Goal: Information Seeking & Learning: Learn about a topic

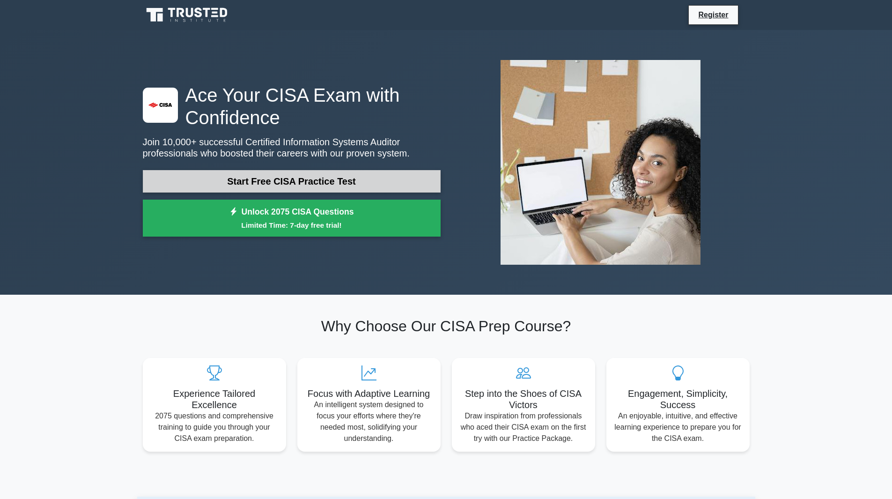
click at [301, 181] on link "Start Free CISA Practice Test" at bounding box center [292, 181] width 298 height 22
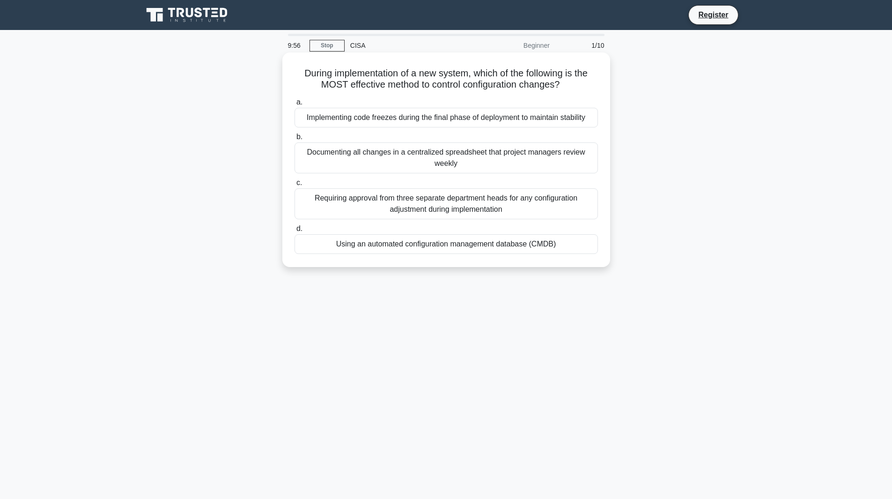
click at [345, 121] on div "Implementing code freezes during the final phase of deployment to maintain stab…" at bounding box center [447, 118] width 304 height 20
click at [295, 105] on input "a. Implementing code freezes during the final phase of deployment to maintain s…" at bounding box center [295, 102] width 0 height 6
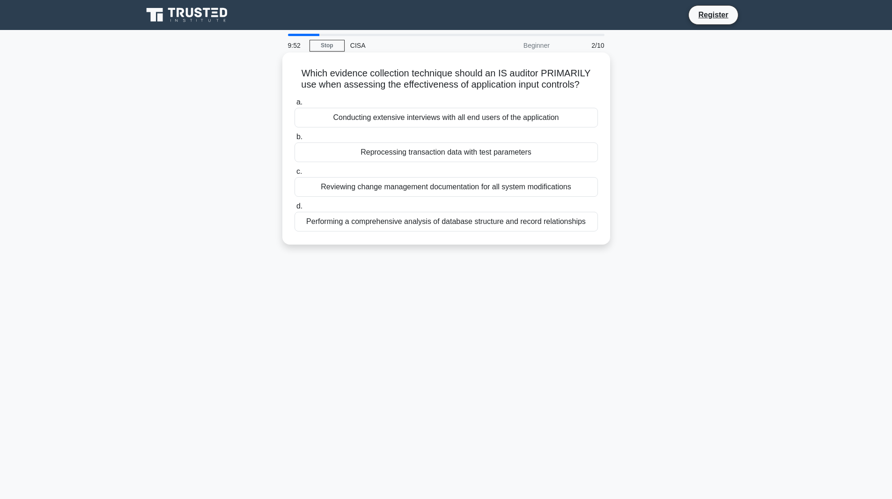
click at [356, 118] on div "Conducting extensive interviews with all end users of the application" at bounding box center [447, 118] width 304 height 20
click at [295, 105] on input "a. Conducting extensive interviews with all end users of the application" at bounding box center [295, 102] width 0 height 6
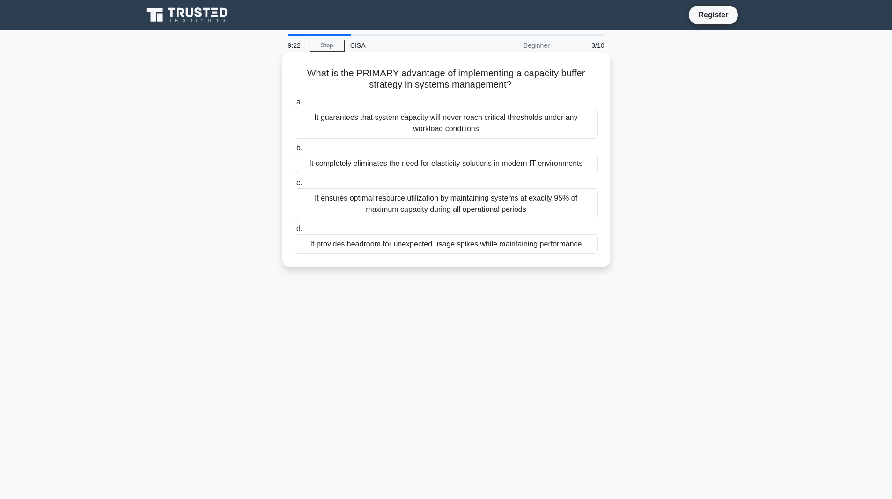
click at [408, 242] on div "It provides headroom for unexpected usage spikes while maintaining performance" at bounding box center [447, 244] width 304 height 20
click at [295, 232] on input "d. It provides headroom for unexpected usage spikes while maintaining performan…" at bounding box center [295, 229] width 0 height 6
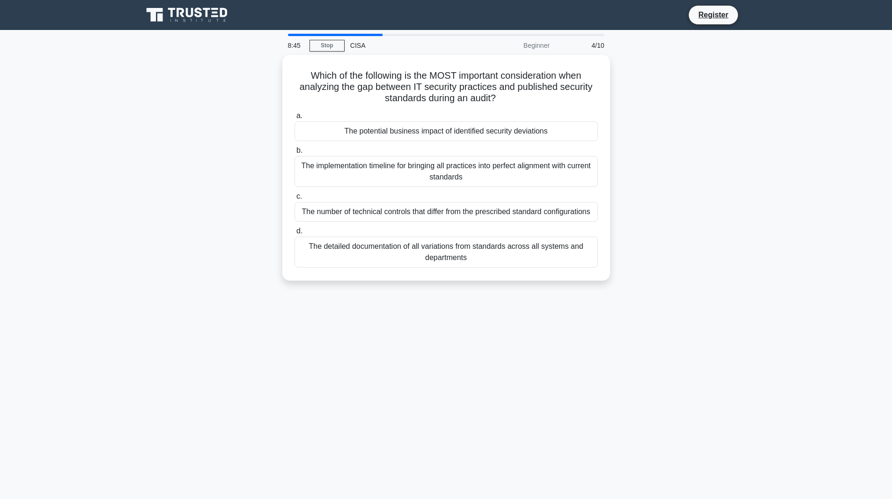
click at [42, 289] on main "8:45 Stop CISA Beginner 4/10 Which of the following is the MOST important consi…" at bounding box center [446, 268] width 892 height 476
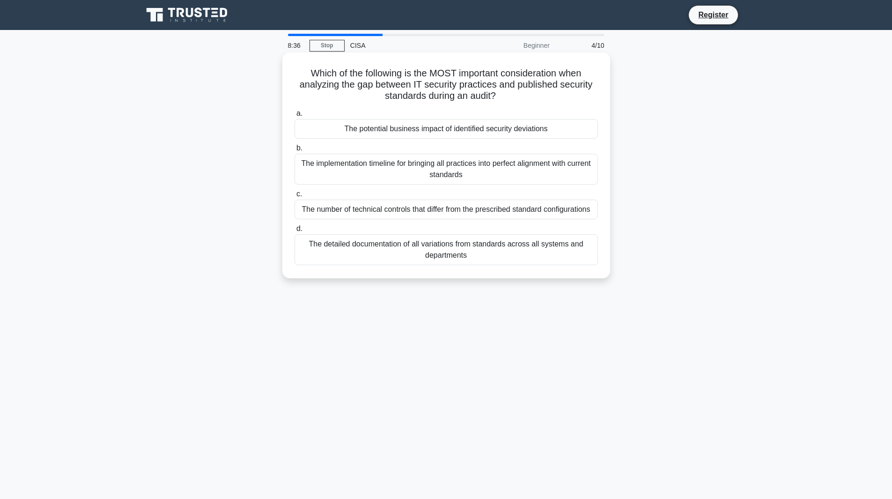
click at [335, 155] on div "The implementation timeline for bringing all practices into perfect alignment w…" at bounding box center [447, 169] width 304 height 31
click at [295, 151] on input "b. The implementation timeline for bringing all practices into perfect alignmen…" at bounding box center [295, 148] width 0 height 6
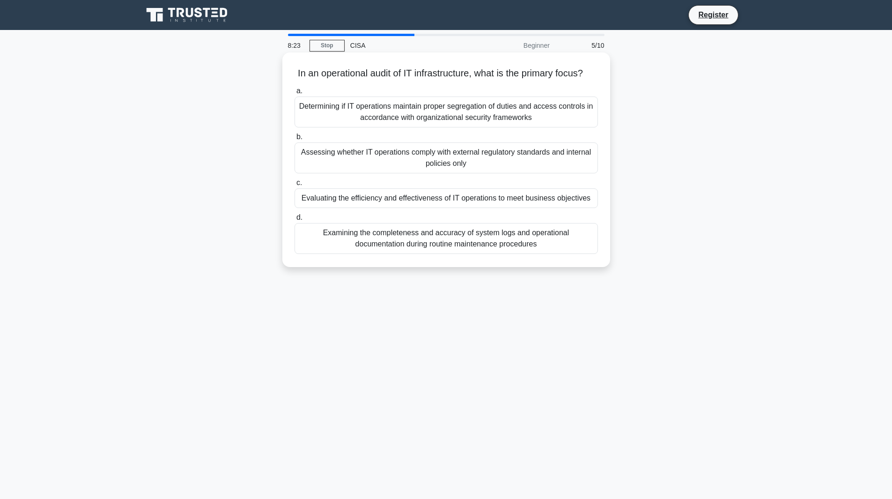
click at [381, 203] on div "Evaluating the efficiency and effectiveness of IT operations to meet business o…" at bounding box center [447, 198] width 304 height 20
click at [295, 186] on input "c. Evaluating the efficiency and effectiveness of IT operations to meet busines…" at bounding box center [295, 183] width 0 height 6
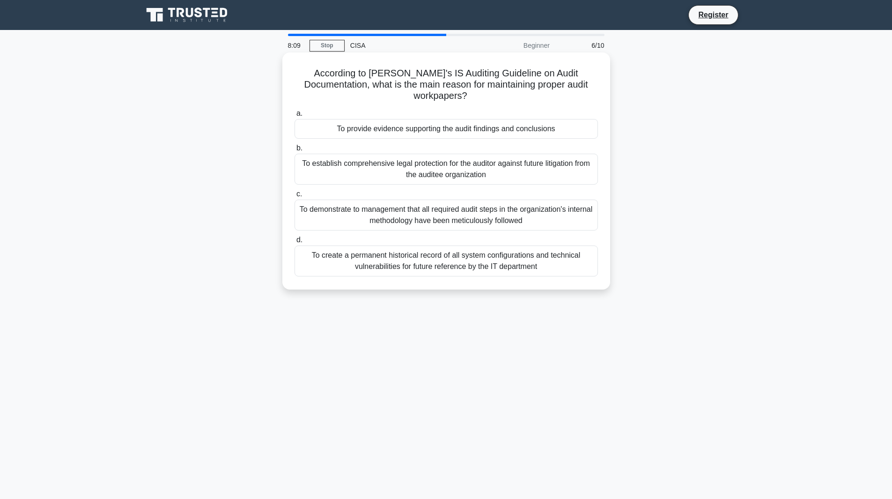
click at [406, 119] on div "To provide evidence supporting the audit findings and conclusions" at bounding box center [447, 129] width 304 height 20
click at [295, 117] on input "a. To provide evidence supporting the audit findings and conclusions" at bounding box center [295, 114] width 0 height 6
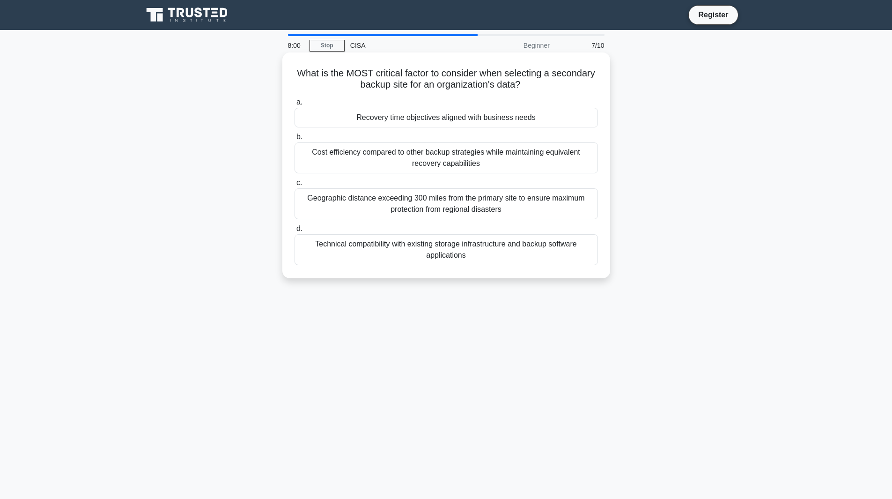
click at [422, 111] on div "Recovery time objectives aligned with business needs" at bounding box center [447, 118] width 304 height 20
click at [295, 105] on input "a. Recovery time objectives aligned with business needs" at bounding box center [295, 102] width 0 height 6
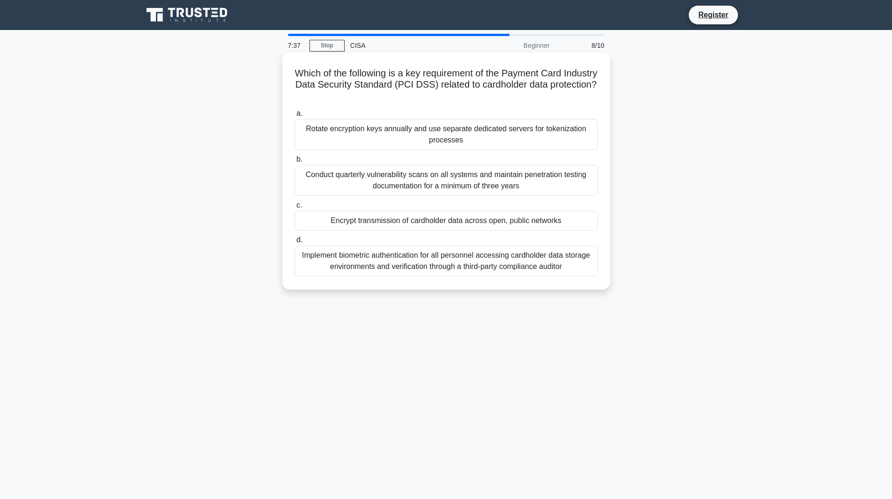
click at [449, 269] on div "Implement biometric authentication for all personnel accessing cardholder data …" at bounding box center [447, 260] width 304 height 31
click at [295, 243] on input "d. Implement biometric authentication for all personnel accessing cardholder da…" at bounding box center [295, 240] width 0 height 6
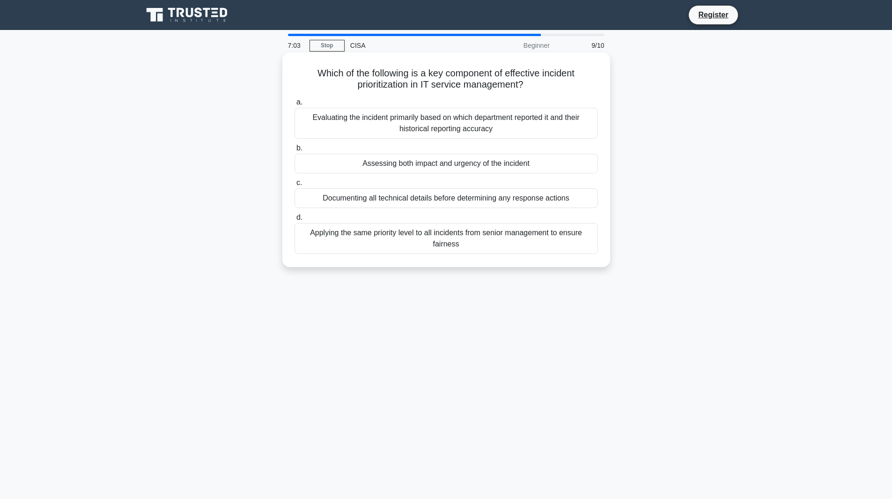
click at [457, 166] on div "Assessing both impact and urgency of the incident" at bounding box center [447, 164] width 304 height 20
click at [295, 151] on input "b. Assessing both impact and urgency of the incident" at bounding box center [295, 148] width 0 height 6
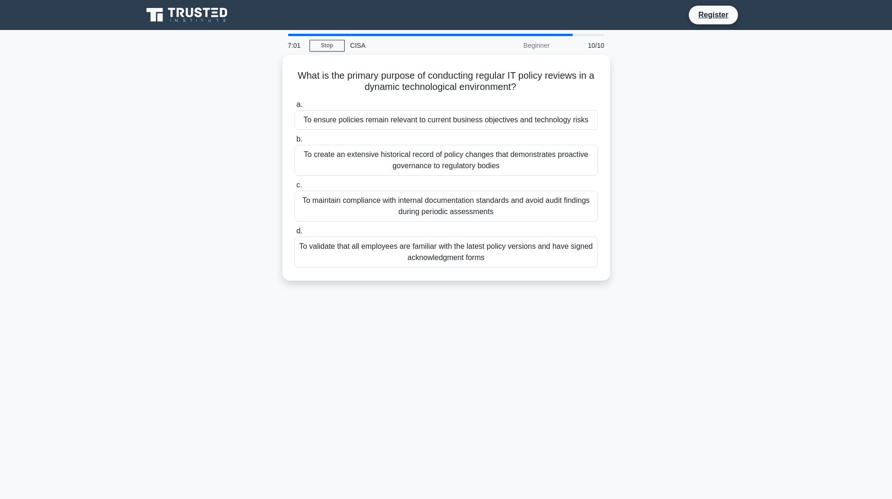
click at [457, 166] on div "To create an extensive historical record of policy changes that demonstrates pr…" at bounding box center [447, 160] width 304 height 31
click at [295, 142] on input "b. To create an extensive historical record of policy changes that demonstrates…" at bounding box center [295, 139] width 0 height 6
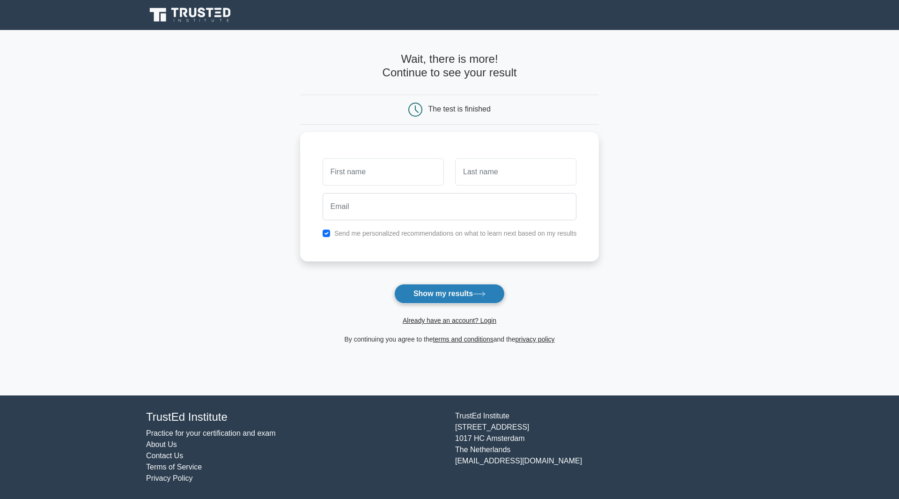
click at [459, 296] on button "Show my results" at bounding box center [449, 294] width 111 height 20
